Goal: Information Seeking & Learning: Learn about a topic

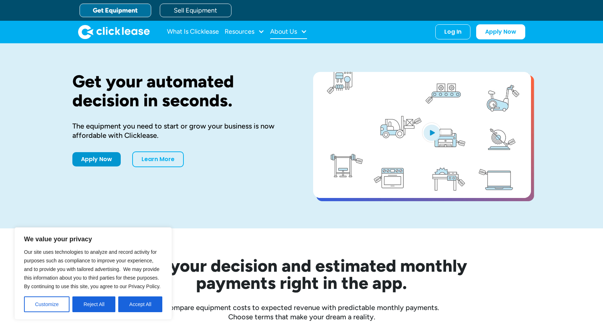
click at [298, 34] on div "About Us" at bounding box center [288, 32] width 37 height 14
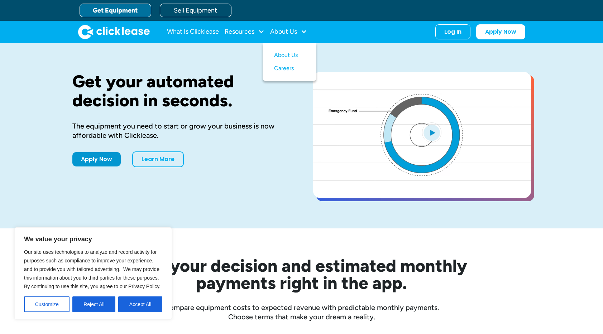
click at [288, 132] on div "The equipment you need to start or grow your business is now affordable with Cl…" at bounding box center [181, 130] width 218 height 19
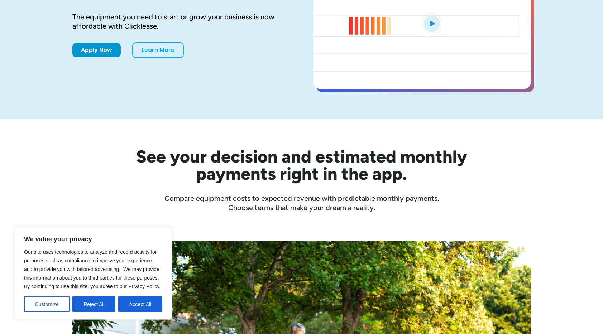
scroll to position [110, 0]
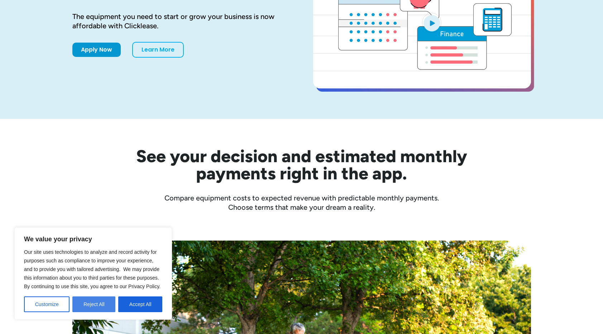
click at [104, 305] on button "Reject All" at bounding box center [93, 305] width 43 height 16
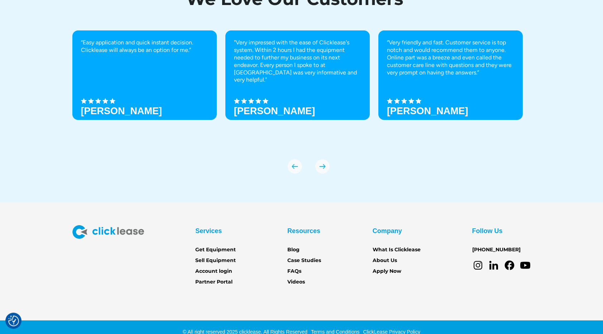
scroll to position [2475, 0]
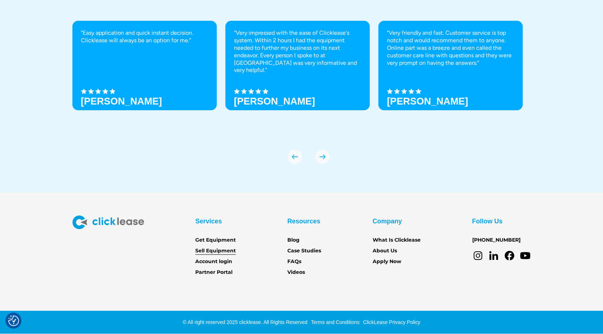
click at [220, 251] on link "Sell Equipment" at bounding box center [215, 251] width 40 height 8
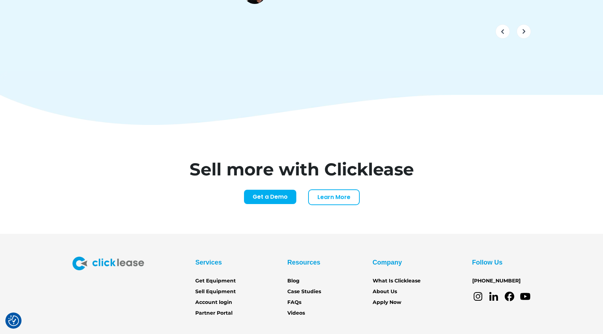
scroll to position [2948, 0]
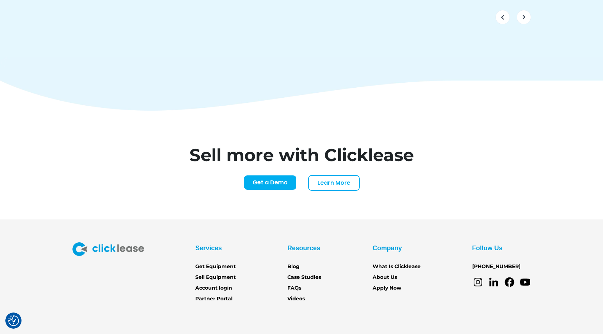
click at [422, 287] on section "Services Get Equipment Sell Equipment Account login Partner Portal Resources Bl…" at bounding box center [301, 291] width 603 height 142
click at [357, 288] on section "Services Get Equipment Sell Equipment Account login Partner Portal Resources Bl…" at bounding box center [301, 291] width 603 height 142
click at [333, 174] on link "Learn More" at bounding box center [334, 182] width 52 height 16
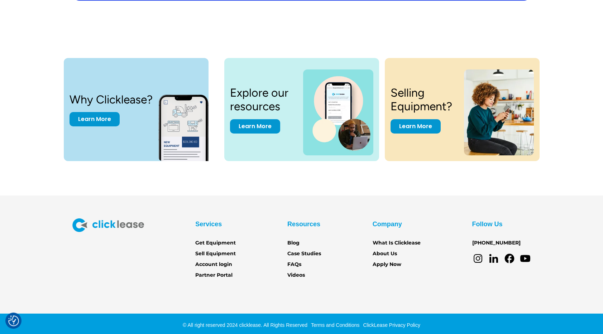
scroll to position [1470, 0]
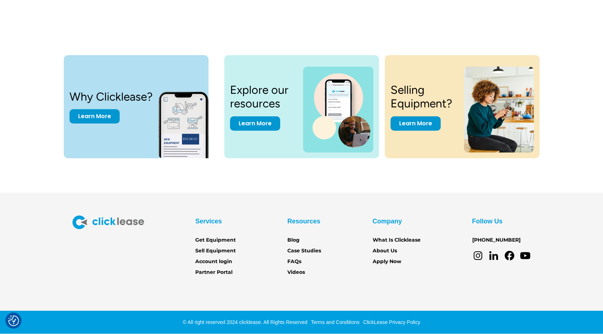
click at [368, 203] on section "Services Get Equipment Sell Equipment Account login Partner Portal Resources Bl…" at bounding box center [301, 264] width 603 height 142
click at [326, 205] on section "Services Get Equipment Sell Equipment Account login Partner Portal Resources Bl…" at bounding box center [301, 264] width 603 height 142
click at [338, 205] on section "Services Get Equipment Sell Equipment Account login Partner Portal Resources Bl…" at bounding box center [301, 264] width 603 height 142
click at [342, 195] on section "Services Get Equipment Sell Equipment Account login Partner Portal Resources Bl…" at bounding box center [301, 264] width 603 height 142
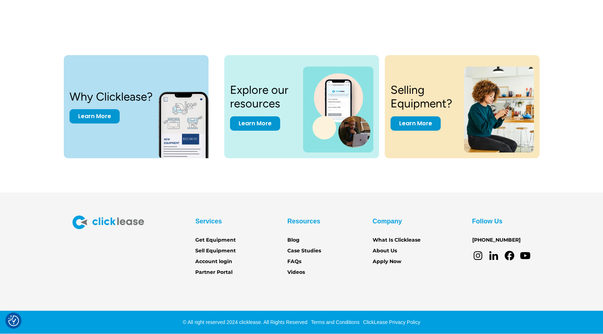
click at [342, 195] on section "Services Get Equipment Sell Equipment Account login Partner Portal Resources Bl…" at bounding box center [301, 264] width 603 height 142
click at [345, 195] on section "Services Get Equipment Sell Equipment Account login Partner Portal Resources Bl…" at bounding box center [301, 264] width 603 height 142
click at [338, 191] on div "Why Clicklease? Learn More Explore our resources Learn More Selling Equipment? …" at bounding box center [301, 110] width 574 height 166
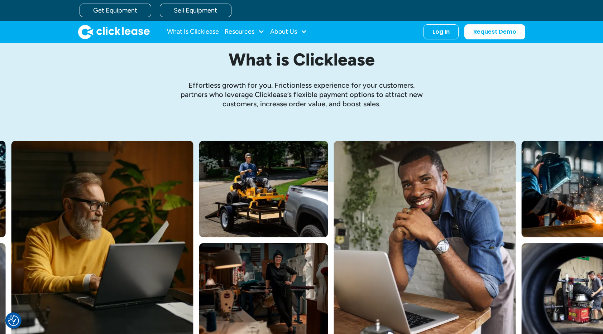
scroll to position [0, 0]
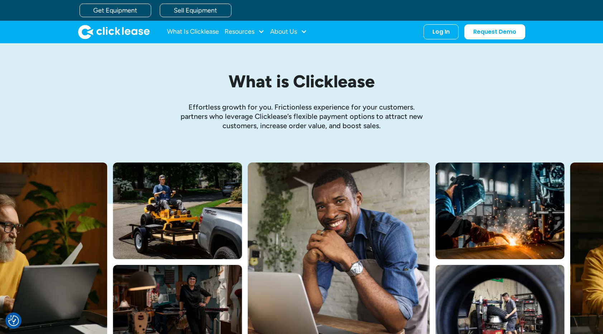
click at [336, 89] on h1 "What is Clicklease" at bounding box center [301, 81] width 337 height 19
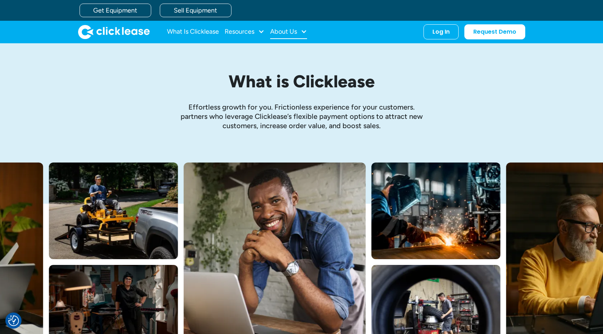
click at [302, 31] on div at bounding box center [304, 31] width 6 height 6
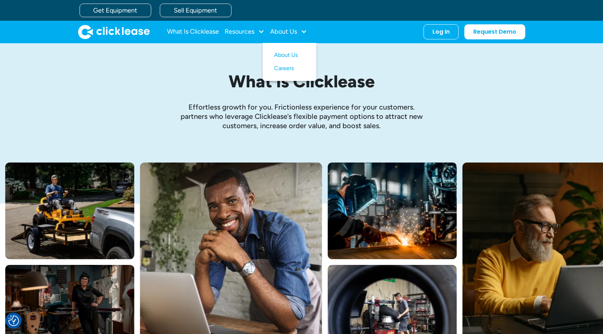
click at [322, 103] on p "Effortless growth ﻿for you. Frictionless experience for your customers. partner…" at bounding box center [301, 116] width 251 height 28
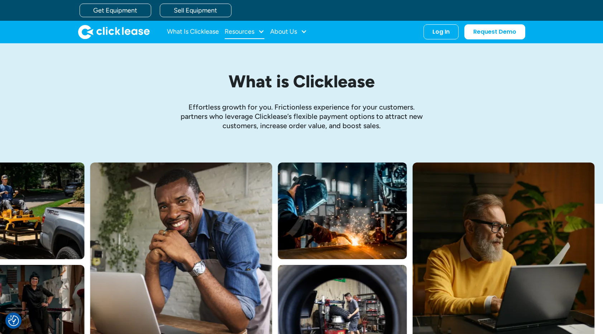
click at [263, 30] on div at bounding box center [261, 31] width 6 height 6
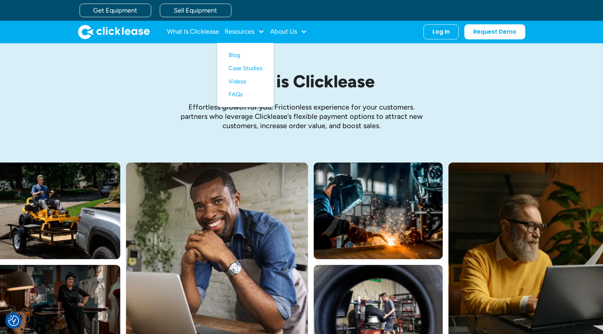
click at [325, 91] on h1 "What is Clicklease" at bounding box center [301, 81] width 337 height 19
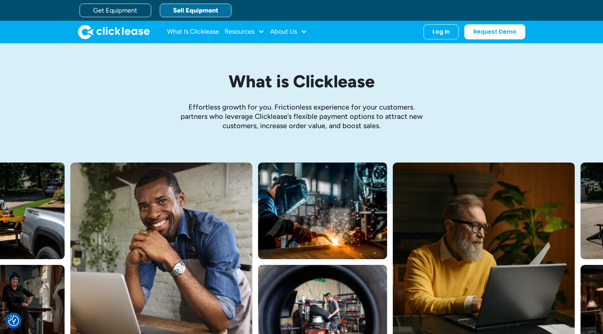
click at [213, 13] on link "Sell Equipment" at bounding box center [196, 11] width 72 height 14
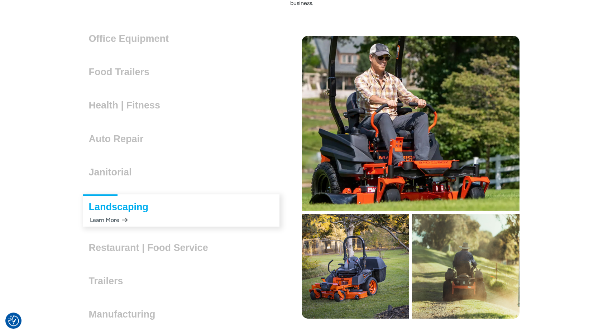
scroll to position [2011, 0]
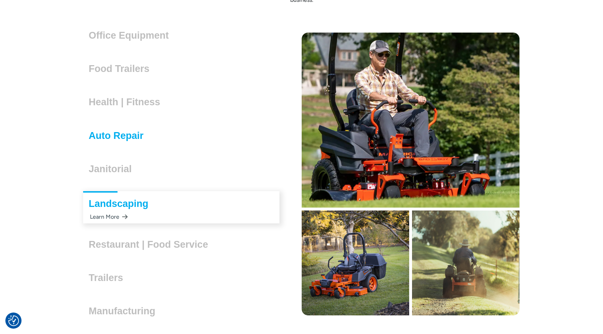
click at [135, 136] on h3 "Auto Repair" at bounding box center [119, 135] width 61 height 11
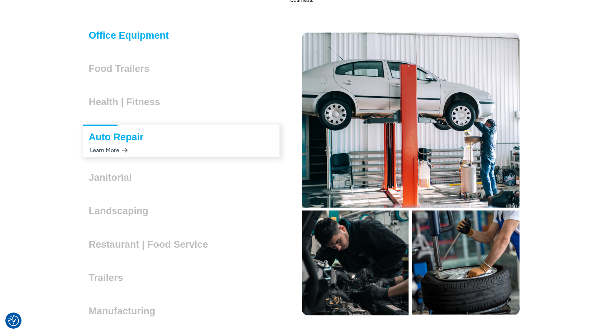
click at [128, 35] on h3 "Office Equipment" at bounding box center [132, 35] width 86 height 11
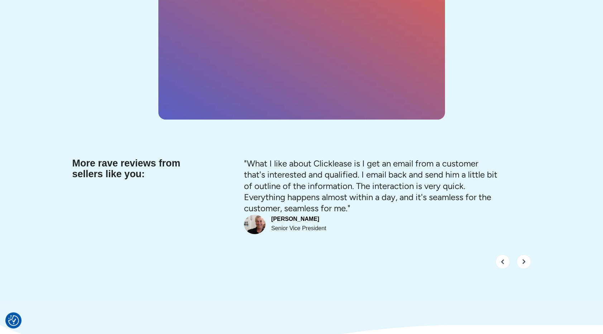
scroll to position [2715, 0]
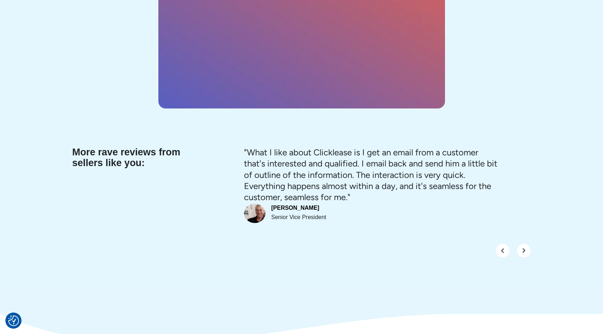
click at [302, 147] on p ""What I like about Clicklease is I get an email from a customer that's interest…" at bounding box center [372, 175] width 257 height 56
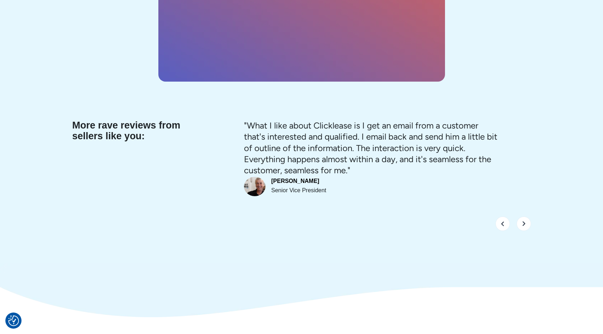
click at [302, 134] on p ""What I like about Clicklease is I get an email from a customer that's interest…" at bounding box center [372, 148] width 257 height 56
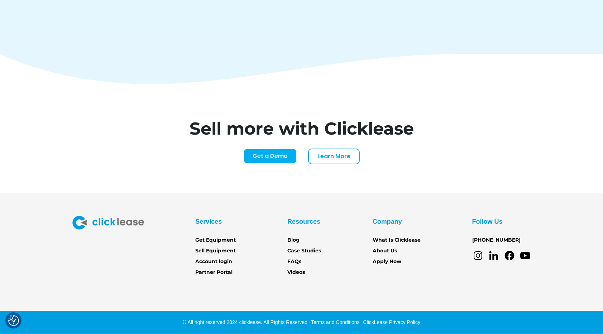
scroll to position [2975, 0]
click at [341, 135] on h1 "Sell more with Clicklease" at bounding box center [301, 128] width 275 height 17
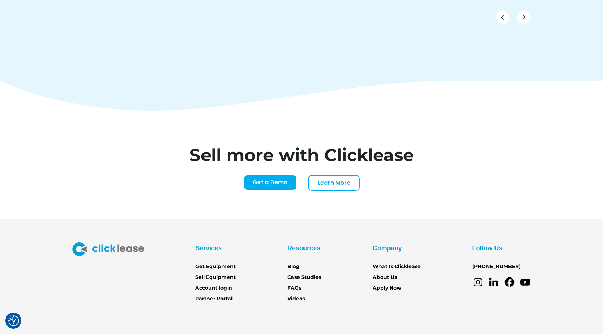
scroll to position [2975, 0]
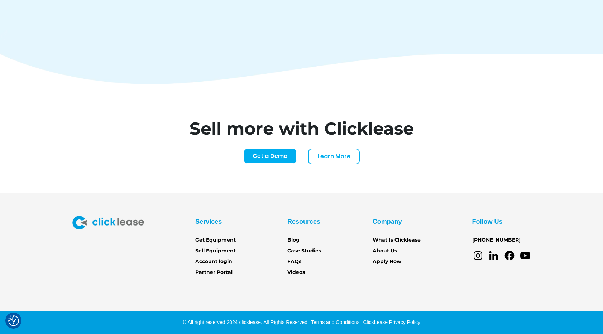
click at [341, 135] on h1 "Sell more with Clicklease" at bounding box center [301, 128] width 275 height 17
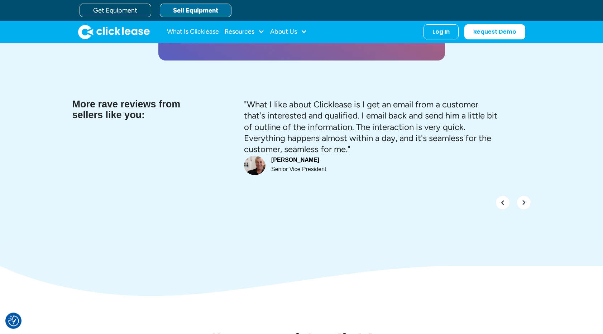
scroll to position [2729, 0]
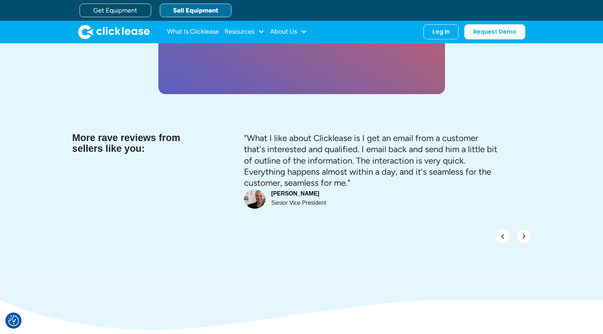
click at [340, 133] on p ""What I like about Clicklease is I get an email from a customer that's interest…" at bounding box center [372, 161] width 257 height 56
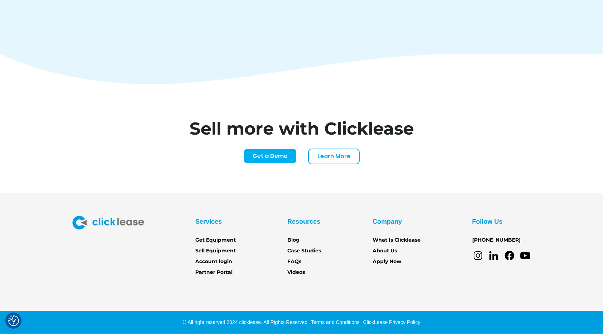
scroll to position [2975, 0]
click at [340, 127] on h1 "Sell more with Clicklease" at bounding box center [301, 128] width 275 height 17
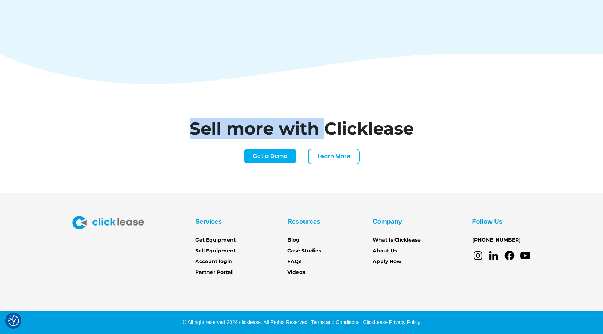
click at [340, 127] on h1 "Sell more with Clicklease" at bounding box center [301, 128] width 275 height 17
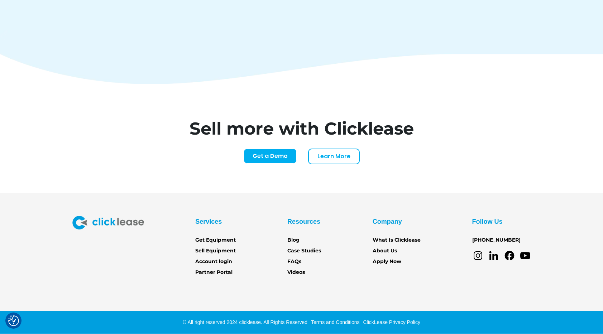
click at [340, 127] on h1 "Sell more with Clicklease" at bounding box center [301, 128] width 275 height 17
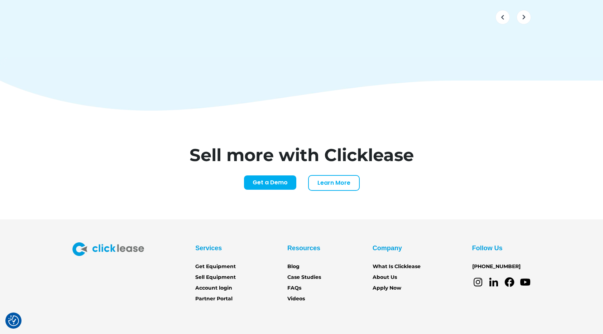
scroll to position [2975, 0]
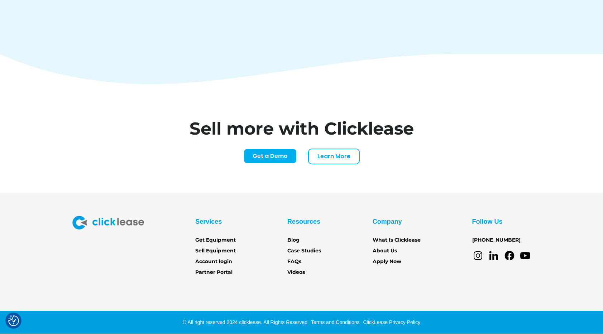
click at [340, 127] on h1 "Sell more with Clicklease" at bounding box center [301, 128] width 275 height 17
click at [302, 156] on div "Get a Demo Learn More" at bounding box center [301, 157] width 275 height 16
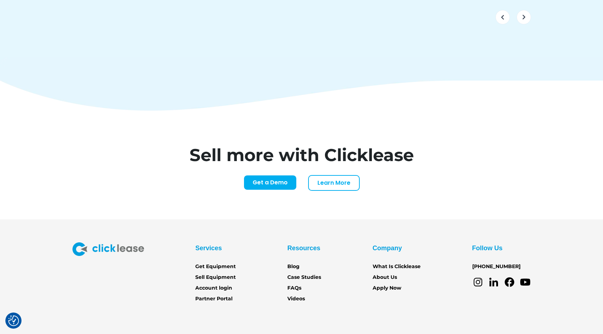
click at [286, 111] on div "Sell more with Clicklease Get a Demo Learn More Name* Email* Company Name* Webs…" at bounding box center [301, 165] width 459 height 109
